Goal: Find specific page/section: Find specific page/section

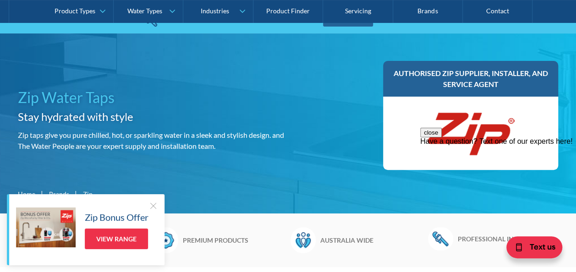
scroll to position [99, 0]
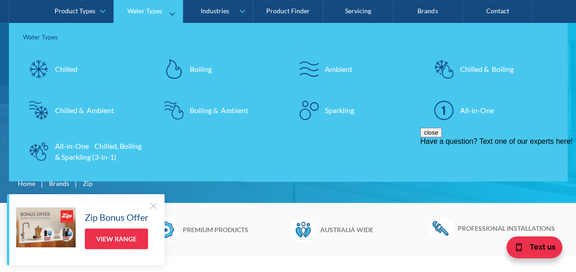
click at [76, 71] on div "Chilled" at bounding box center [66, 69] width 22 height 11
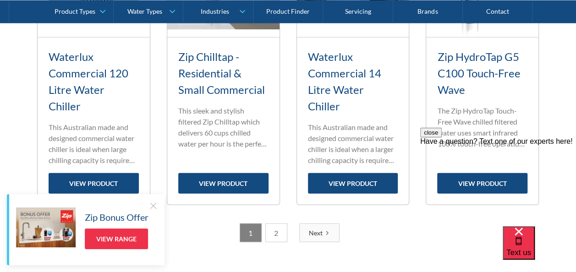
scroll to position [1086, 0]
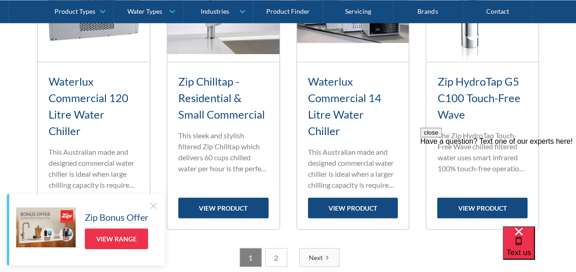
click at [277, 249] on link "2" at bounding box center [277, 258] width 22 height 19
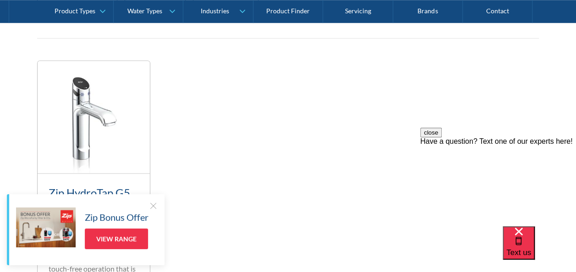
scroll to position [338, 0]
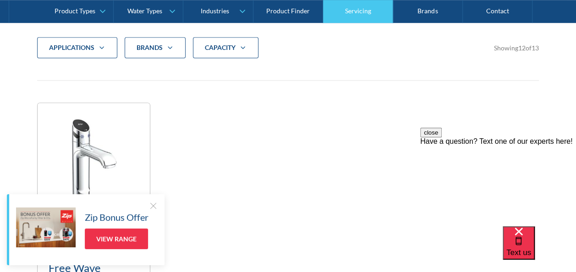
click at [358, 15] on link "Servicing" at bounding box center [358, 11] width 70 height 23
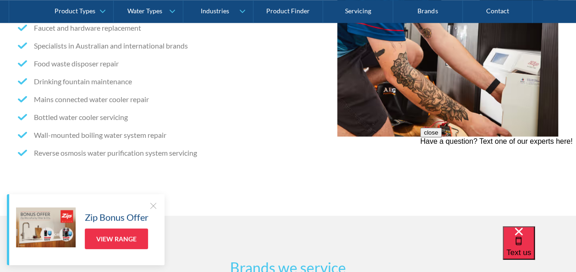
scroll to position [360, 0]
